Goal: Task Accomplishment & Management: Use online tool/utility

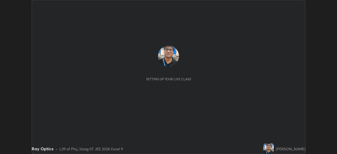
scroll to position [154, 337]
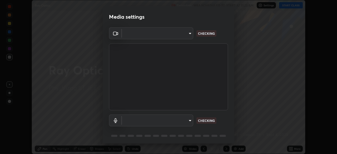
type input "0e2f1805e12930c49d18400bd61b7200eb2b8cda94a454d6733a2ad48d5fb0ad"
type input "default"
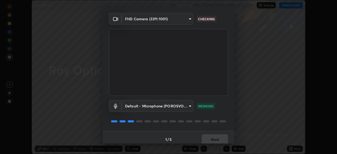
scroll to position [19, 0]
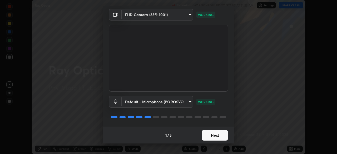
click at [217, 135] on button "Next" at bounding box center [215, 135] width 26 height 11
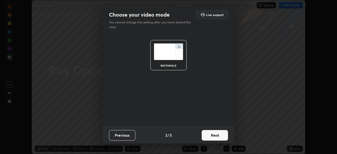
click at [216, 135] on button "Next" at bounding box center [215, 135] width 26 height 11
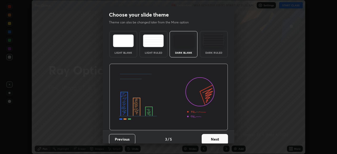
click at [214, 137] on button "Next" at bounding box center [215, 139] width 26 height 11
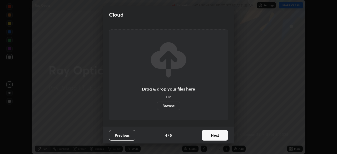
click at [213, 135] on button "Next" at bounding box center [215, 135] width 26 height 11
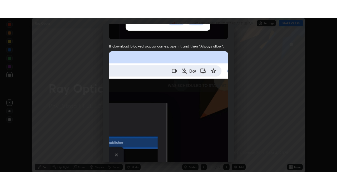
scroll to position [126, 0]
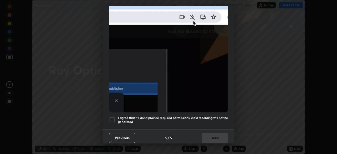
click at [113, 117] on div at bounding box center [112, 120] width 6 height 6
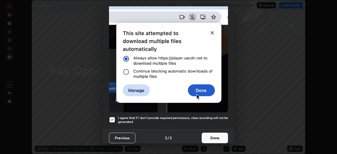
click at [213, 134] on button "Done" at bounding box center [215, 138] width 26 height 11
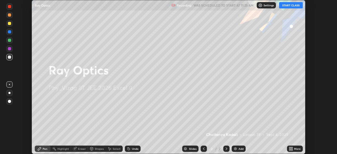
click at [294, 147] on div "More" at bounding box center [297, 148] width 7 height 3
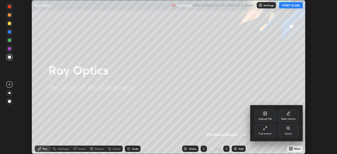
click at [287, 7] on div at bounding box center [168, 77] width 337 height 154
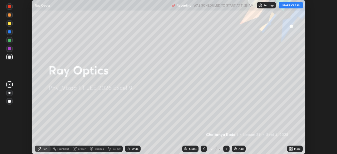
click at [290, 6] on button "START CLASS" at bounding box center [291, 5] width 24 height 6
click at [289, 4] on button "START CLASS" at bounding box center [291, 5] width 24 height 6
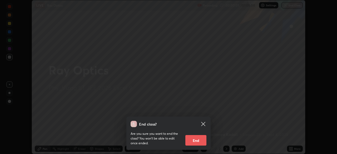
click at [278, 115] on div "End class? Are you sure you want to end the class? You won’t be able to edit on…" at bounding box center [168, 77] width 337 height 154
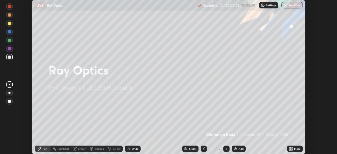
click at [292, 149] on icon at bounding box center [291, 149] width 1 height 1
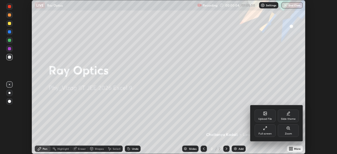
click at [268, 128] on div "Full screen" at bounding box center [265, 130] width 21 height 13
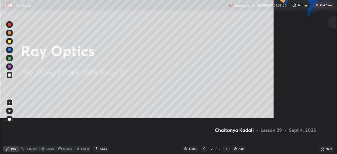
scroll to position [190, 337]
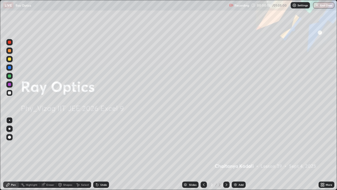
click at [240, 154] on div "Add" at bounding box center [240, 184] width 5 height 3
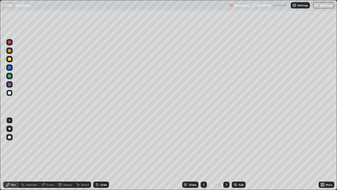
click at [11, 137] on div at bounding box center [9, 136] width 3 height 3
click at [9, 93] on div at bounding box center [9, 92] width 3 height 3
click at [10, 59] on div at bounding box center [9, 58] width 3 height 3
click at [9, 67] on div at bounding box center [9, 67] width 3 height 3
click at [9, 76] on div at bounding box center [9, 75] width 3 height 3
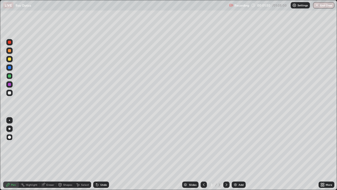
click at [10, 59] on div at bounding box center [9, 58] width 3 height 3
click at [9, 92] on div at bounding box center [9, 92] width 3 height 3
click at [9, 59] on div at bounding box center [9, 58] width 3 height 3
click at [9, 84] on div at bounding box center [9, 84] width 3 height 3
click at [10, 67] on div at bounding box center [9, 67] width 3 height 3
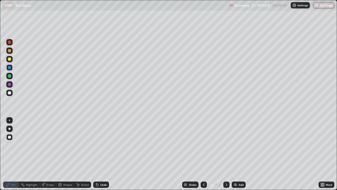
click at [9, 92] on div at bounding box center [9, 92] width 3 height 3
click at [12, 154] on div at bounding box center [9, 147] width 8 height 63
click at [103, 154] on div "Undo" at bounding box center [101, 184] width 16 height 6
click at [10, 92] on div at bounding box center [9, 92] width 3 height 3
click at [9, 83] on div at bounding box center [9, 84] width 3 height 3
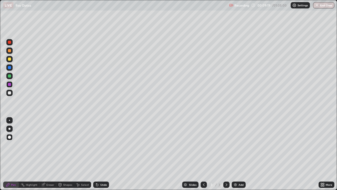
click at [83, 154] on div "Select" at bounding box center [85, 184] width 8 height 3
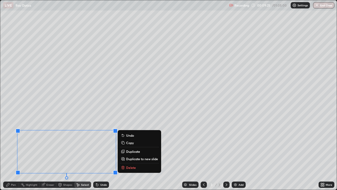
click at [15, 154] on div "Pen" at bounding box center [13, 184] width 5 height 3
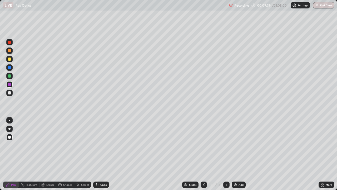
click at [52, 154] on div "Eraser" at bounding box center [50, 184] width 8 height 3
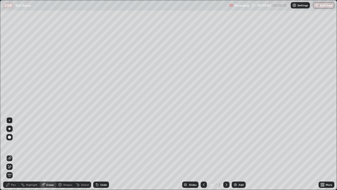
click at [14, 154] on div "Pen" at bounding box center [13, 184] width 5 height 3
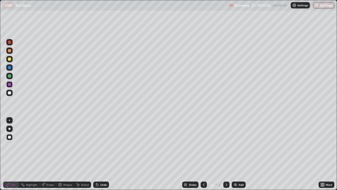
click at [9, 92] on div at bounding box center [9, 92] width 3 height 3
click at [238, 154] on div "Add" at bounding box center [240, 184] width 5 height 3
click at [10, 137] on div at bounding box center [9, 136] width 3 height 3
click at [10, 84] on div at bounding box center [9, 84] width 3 height 3
click at [9, 92] on div at bounding box center [9, 92] width 3 height 3
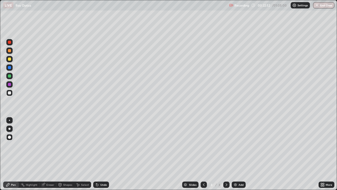
click at [103, 154] on div "Undo" at bounding box center [103, 184] width 7 height 3
click at [240, 154] on div "Add" at bounding box center [240, 184] width 5 height 3
click at [9, 91] on div at bounding box center [9, 92] width 3 height 3
click at [103, 154] on div "Undo" at bounding box center [101, 184] width 16 height 6
click at [104, 154] on div "Undo" at bounding box center [101, 184] width 16 height 6
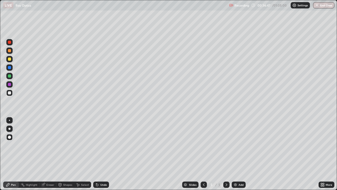
click at [226, 154] on icon at bounding box center [226, 184] width 4 height 4
click at [237, 154] on div "Add" at bounding box center [239, 184] width 14 height 6
click at [106, 154] on div "Undo" at bounding box center [101, 184] width 16 height 6
click at [102, 154] on div "Undo" at bounding box center [103, 184] width 7 height 3
click at [100, 154] on div "Undo" at bounding box center [103, 184] width 7 height 3
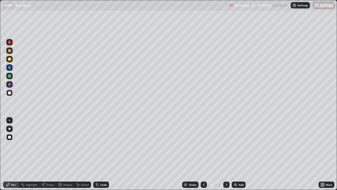
click at [100, 154] on div "Undo" at bounding box center [103, 184] width 7 height 3
click at [101, 154] on div "Undo" at bounding box center [101, 184] width 16 height 6
click at [103, 154] on div "Undo" at bounding box center [101, 184] width 16 height 6
click at [102, 154] on div "Undo" at bounding box center [101, 184] width 16 height 6
click at [103, 154] on div "Undo" at bounding box center [101, 184] width 16 height 6
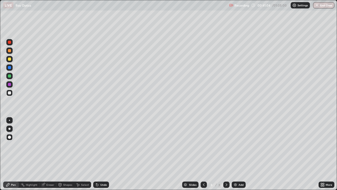
click at [102, 154] on div "Undo" at bounding box center [101, 184] width 16 height 6
click at [100, 154] on div "Undo" at bounding box center [103, 184] width 7 height 3
click at [204, 154] on div at bounding box center [204, 184] width 6 height 6
click at [226, 154] on icon at bounding box center [227, 184] width 2 height 3
click at [203, 154] on icon at bounding box center [204, 184] width 4 height 4
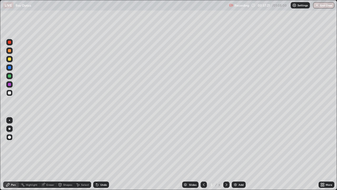
click at [321, 6] on button "End Class" at bounding box center [323, 5] width 21 height 6
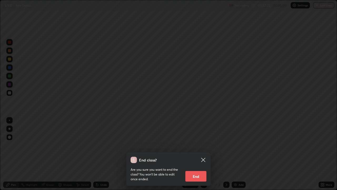
click at [199, 154] on button "End" at bounding box center [195, 176] width 21 height 11
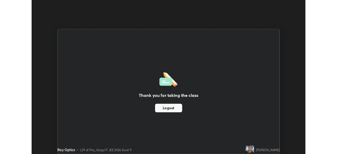
scroll to position [26167, 25985]
